Goal: Task Accomplishment & Management: Complete application form

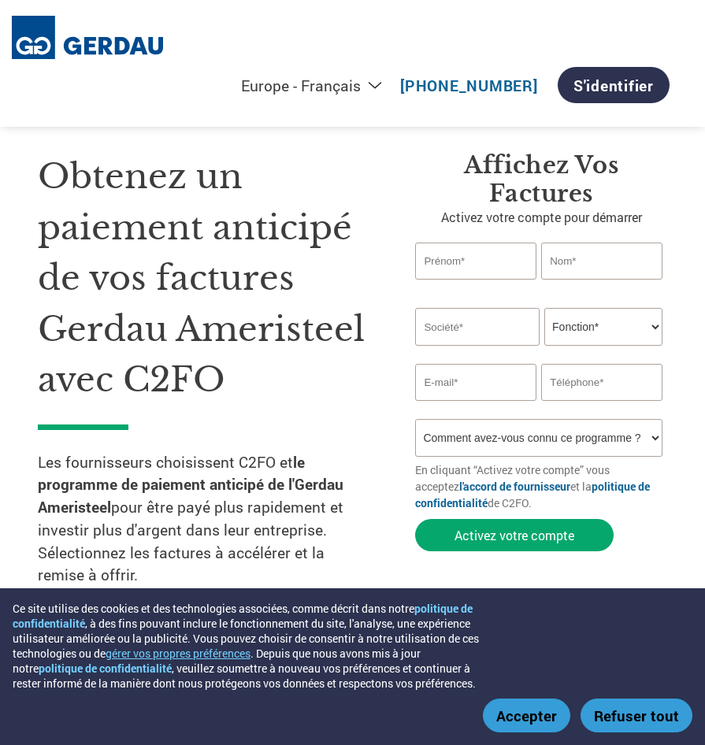
select select "fr-FR"
click at [458, 253] on input "text" at bounding box center [475, 260] width 120 height 37
type input "[PERSON_NAME]"
type input "Létourneau"
type input "[EMAIL_ADDRESS][DOMAIN_NAME]"
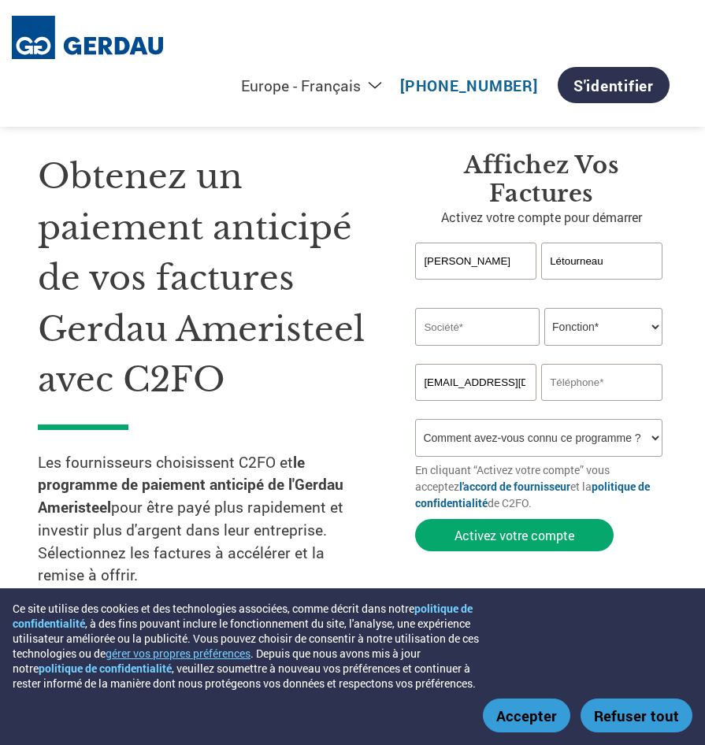
type input "5144649123"
click at [485, 334] on input "text" at bounding box center [477, 327] width 124 height 38
type input "Groupe Delson Hydraulique inc"
click at [572, 337] on select "Fonction* Directeur administratif et financier Responsable crédit Contrôleur de…" at bounding box center [603, 327] width 118 height 38
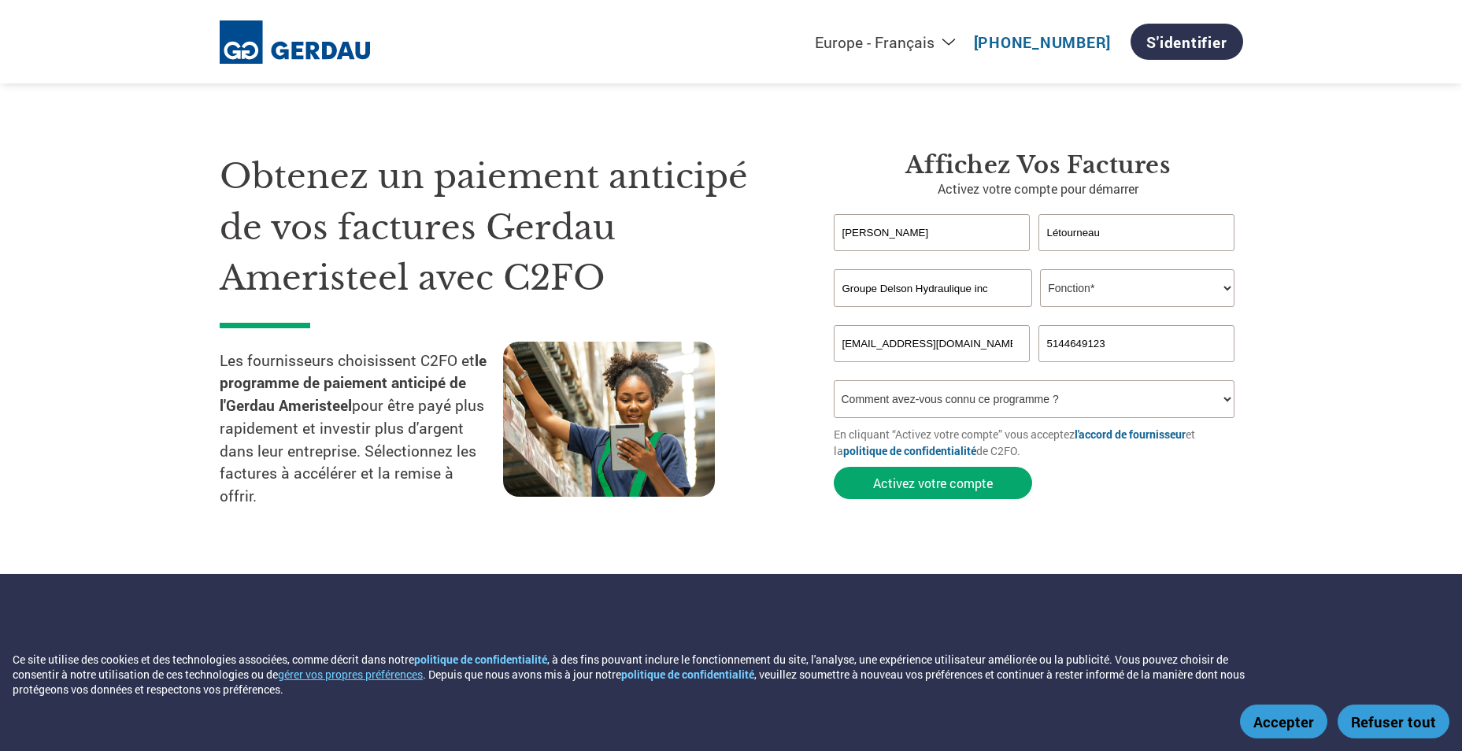
click at [704, 277] on select "Fonction* Directeur administratif et financier Responsable crédit Contrôleur de…" at bounding box center [1137, 288] width 194 height 38
select select "CEO"
click at [704, 269] on select "Fonction* Directeur administratif et financier Responsable crédit Contrôleur de…" at bounding box center [1137, 288] width 194 height 38
click at [704, 393] on select "Comment avez-vous connu ce programme ? Par courrier Par e-mail Sur les réseaux …" at bounding box center [1034, 399] width 401 height 38
select select "Email"
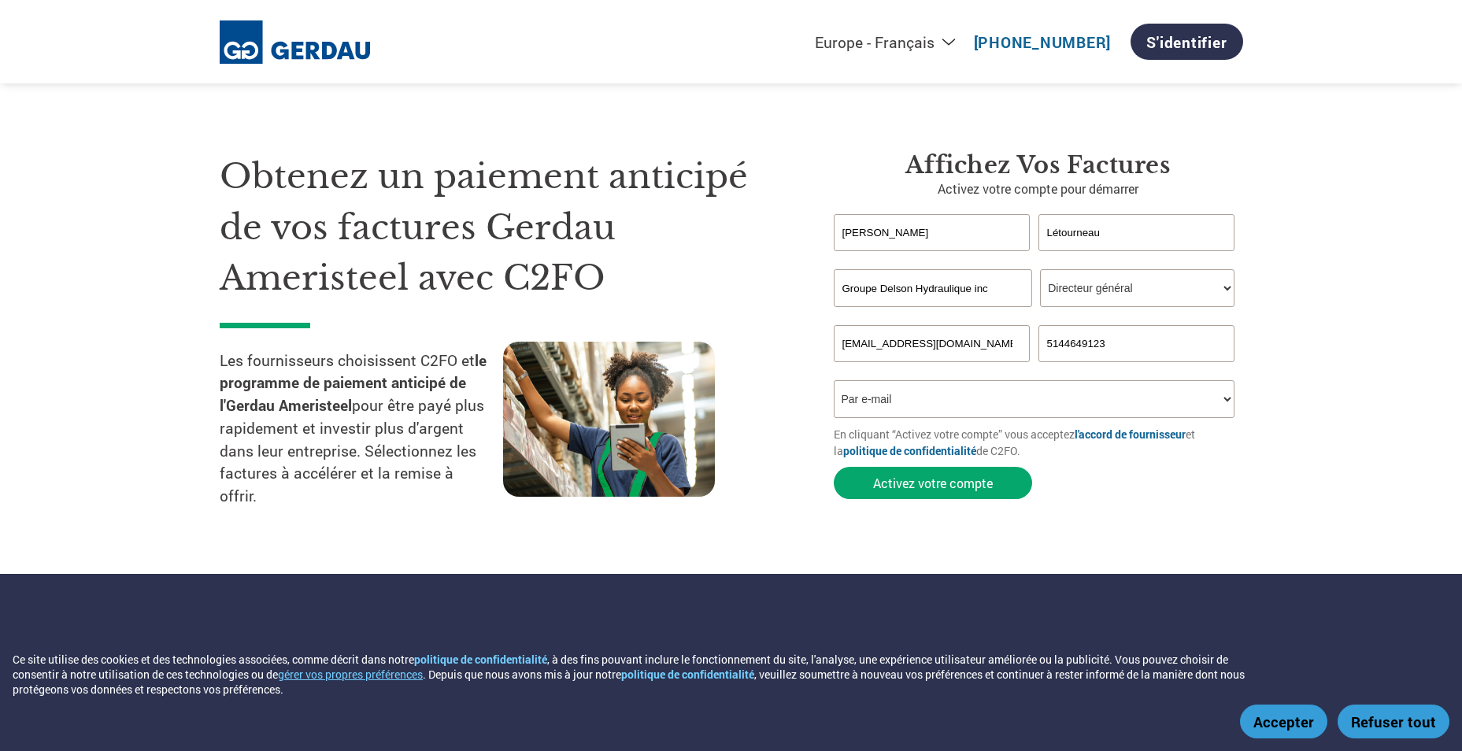
click at [704, 380] on select "Comment avez-vous connu ce programme ? Par courrier Par e-mail Sur les réseaux …" at bounding box center [1034, 399] width 401 height 38
click at [704, 541] on section "Obtenez un paiement anticipé de vos factures Gerdau Ameristeel avec C2FO Les fo…" at bounding box center [731, 318] width 1462 height 511
click at [704, 484] on button "Activez votre compte" at bounding box center [933, 483] width 198 height 32
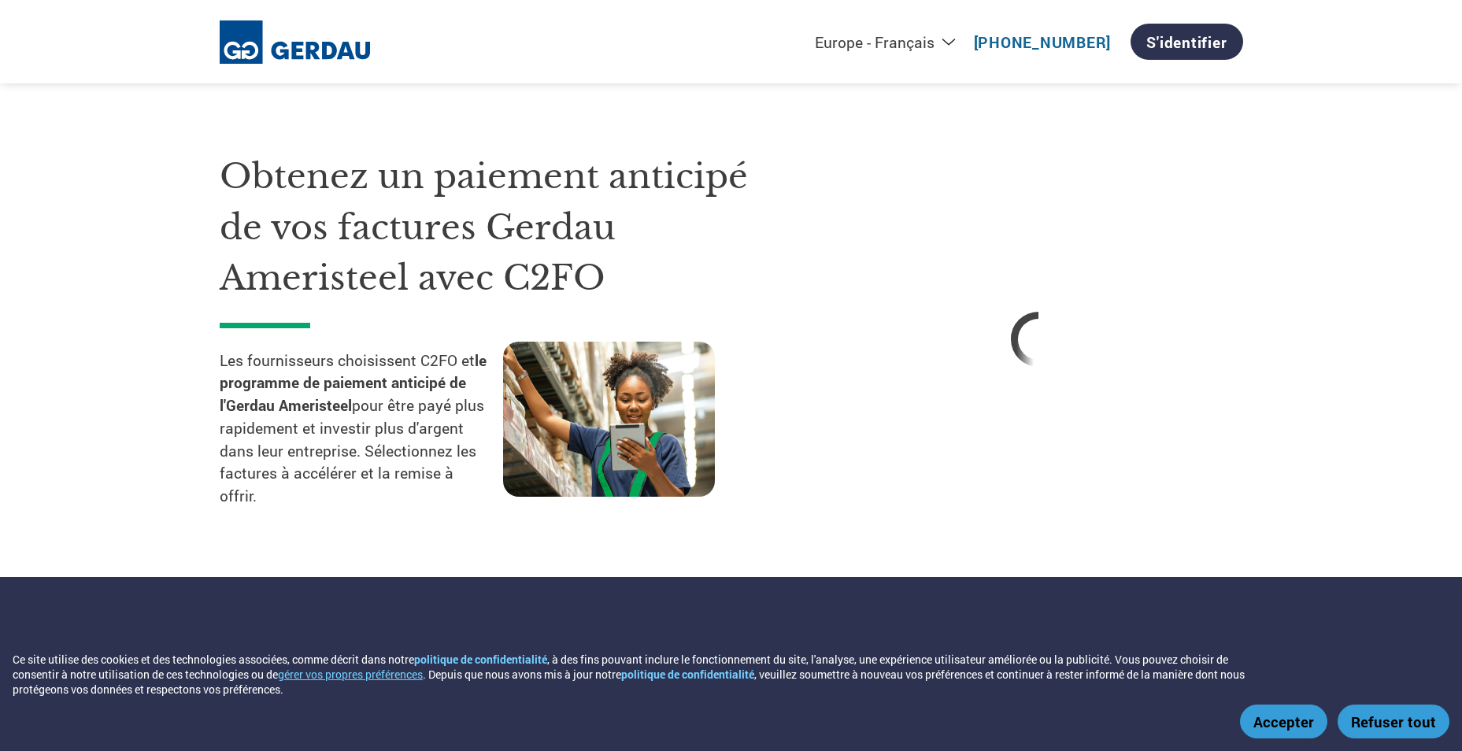
select select "fr-FR"
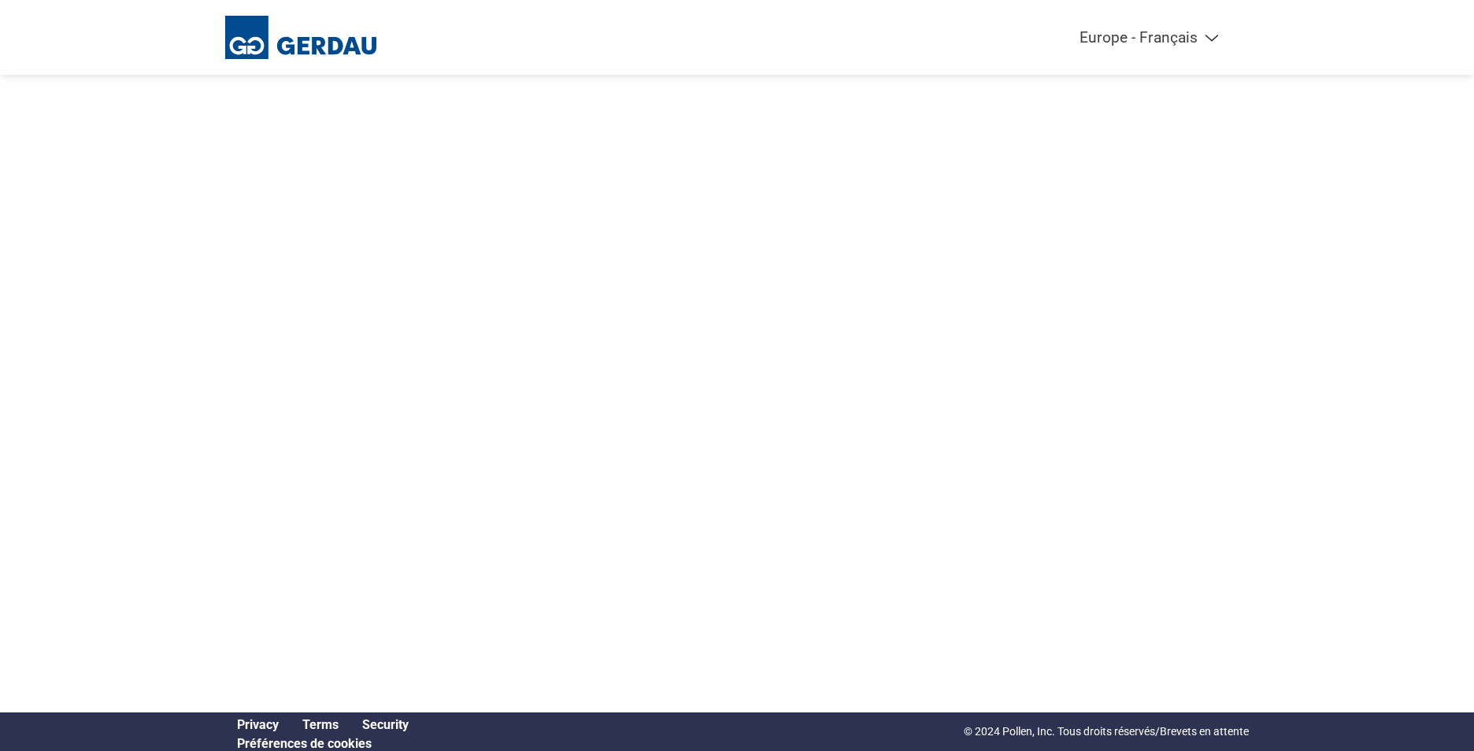
select select "fr-FR"
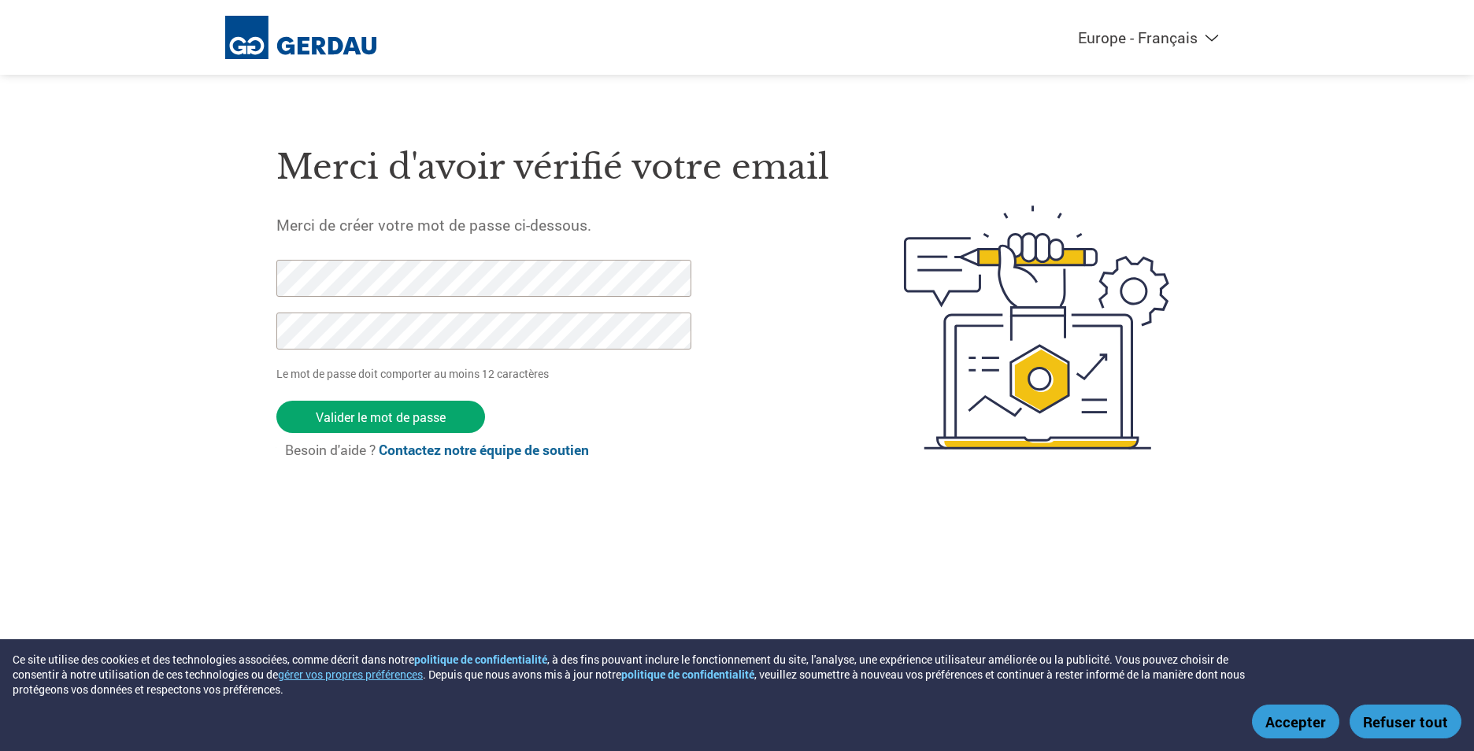
click at [1321, 726] on button "Accepter" at bounding box center [1295, 722] width 87 height 34
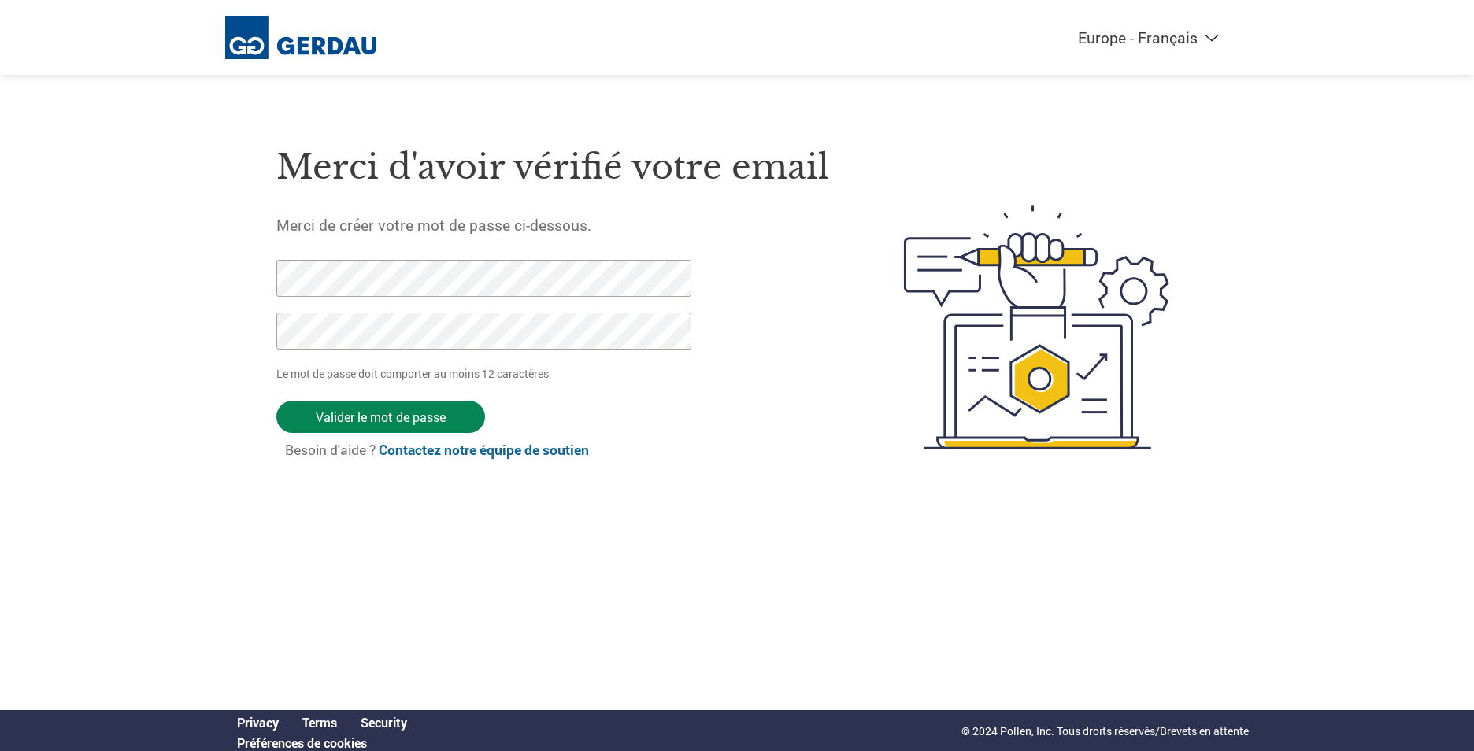
click at [408, 413] on input "Valider le mot de passe" at bounding box center [380, 417] width 209 height 32
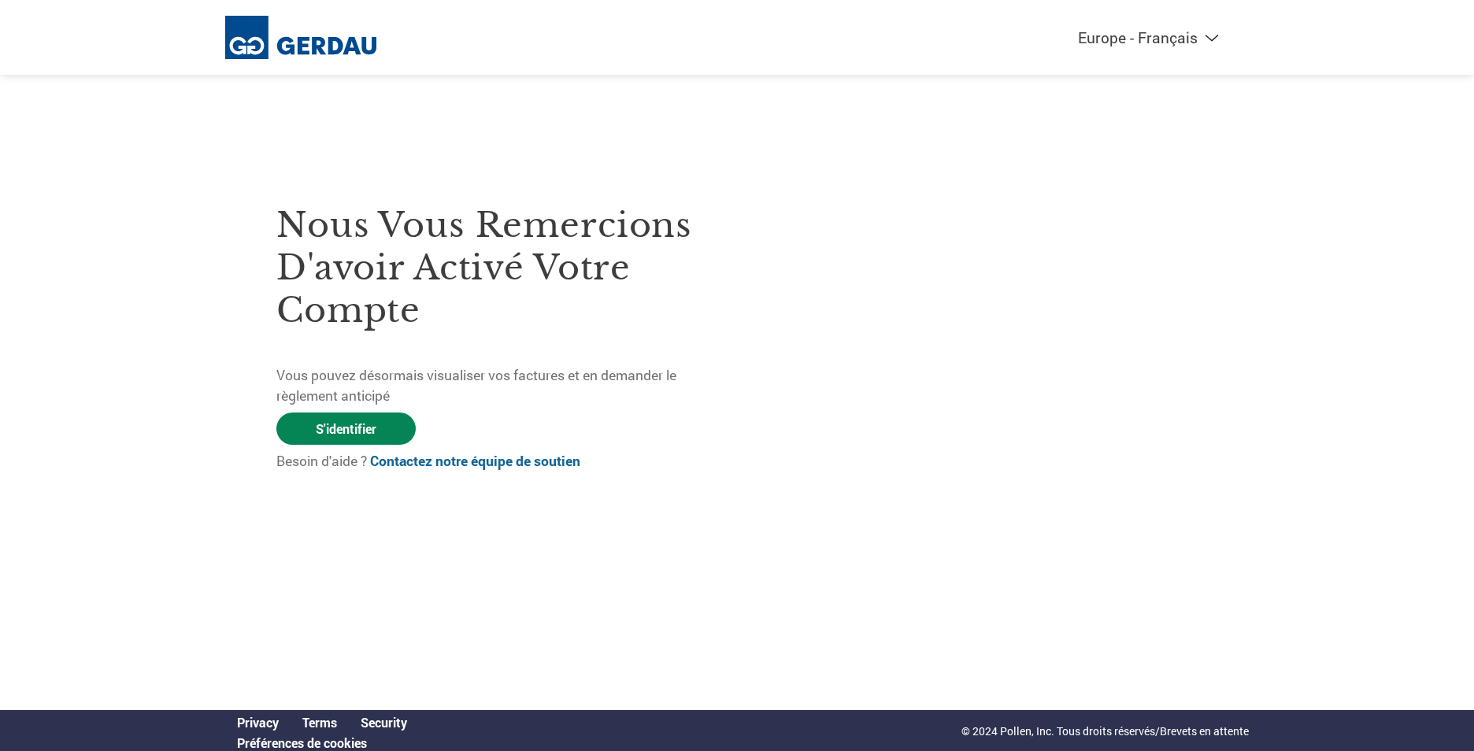
click at [377, 425] on link "S'identifier" at bounding box center [345, 429] width 139 height 32
